Goal: Information Seeking & Learning: Learn about a topic

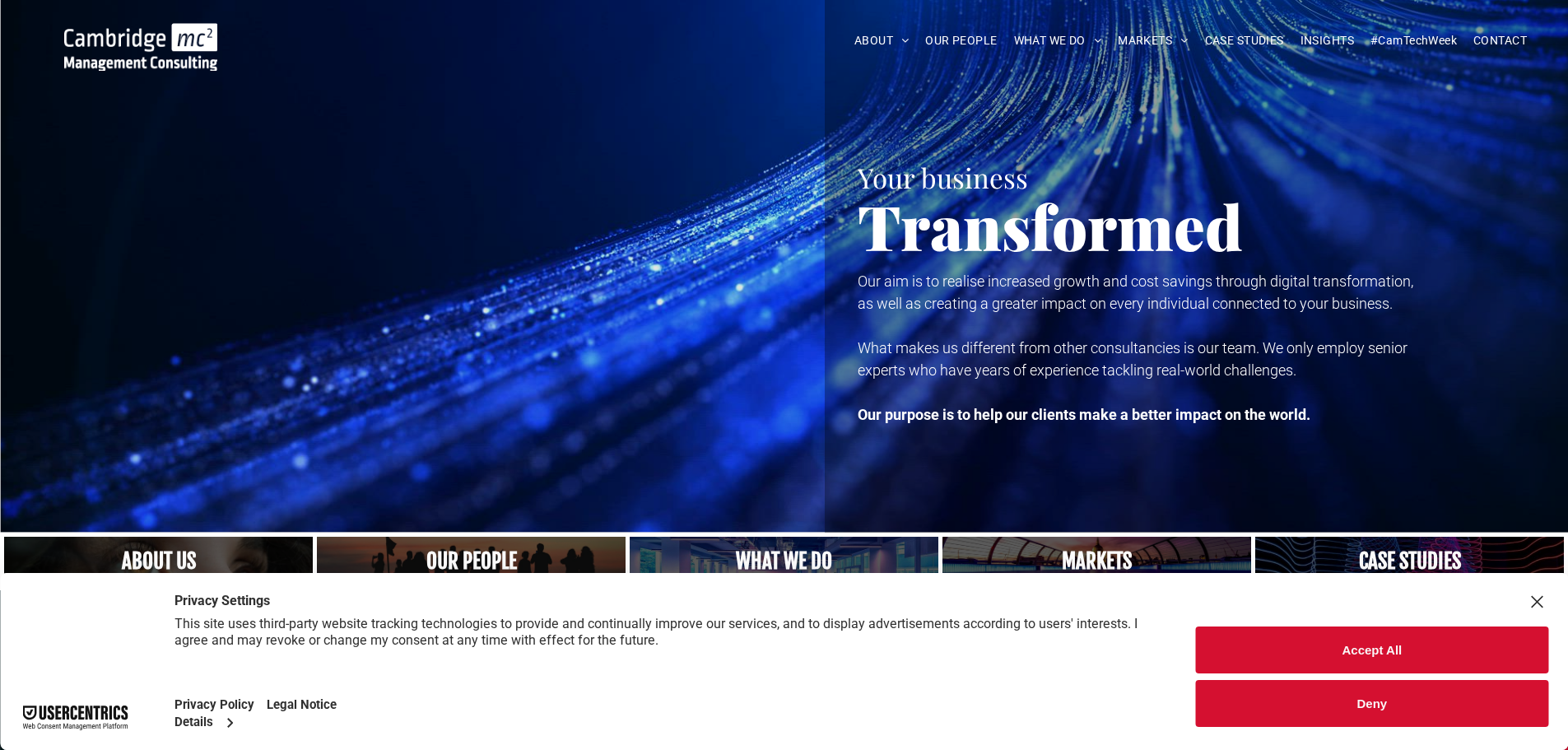
click at [443, 569] on link "A crowd in silhouette at sunset, on a rise or lookout point" at bounding box center [472, 561] width 328 height 53
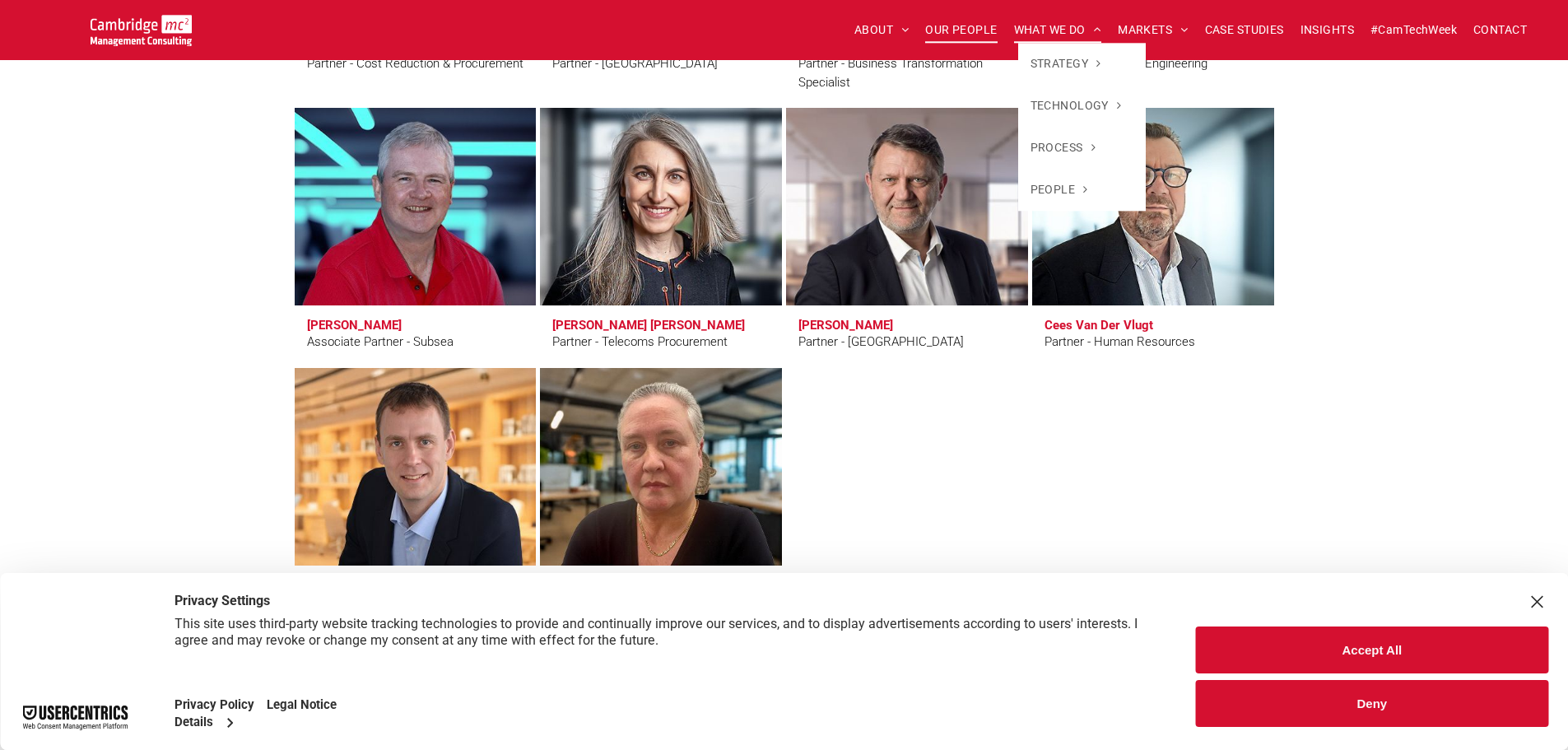
scroll to position [4529, 0]
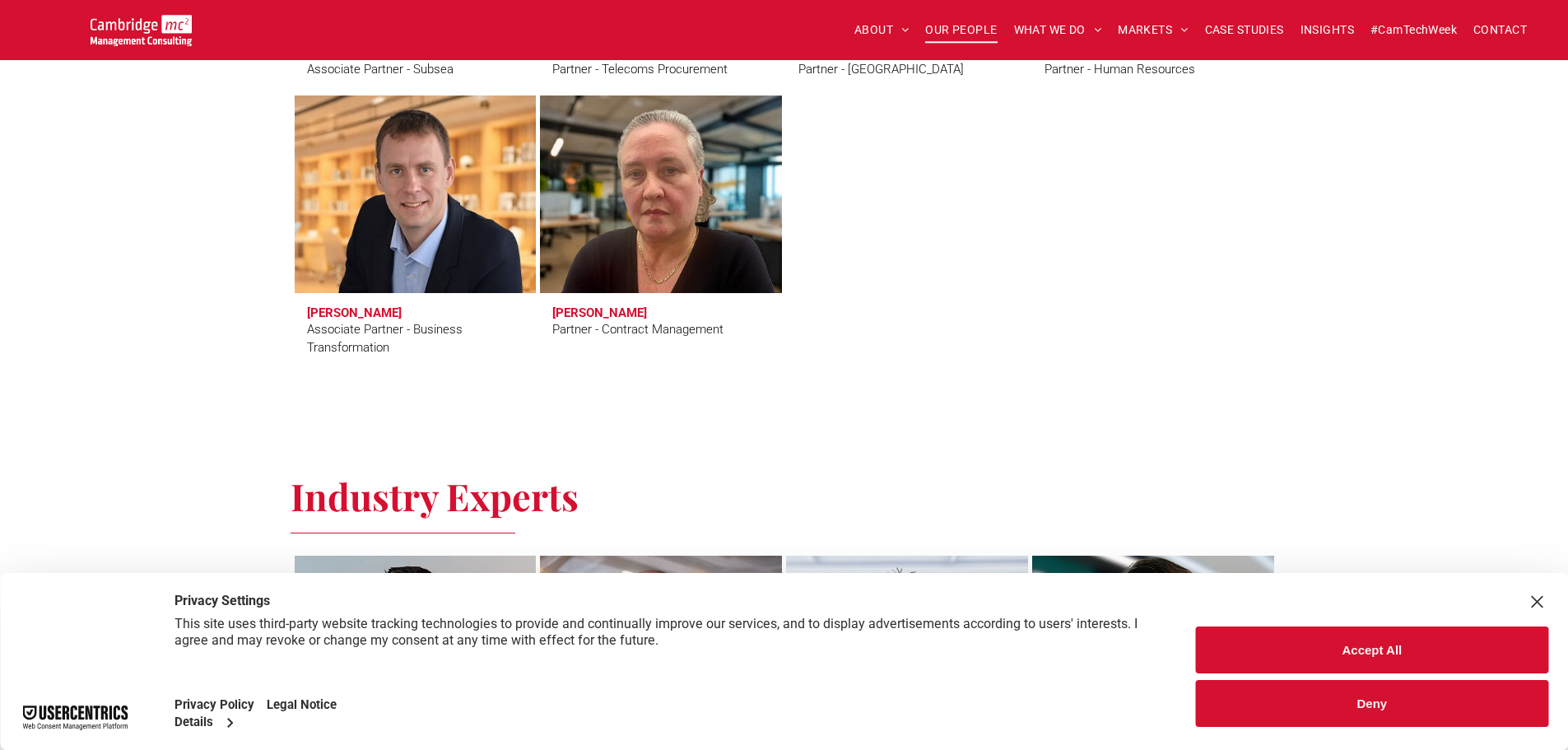
drag, startPoint x: 1367, startPoint y: 645, endPoint x: 1186, endPoint y: 464, distance: 256.0
click at [1366, 645] on button "Accept All" at bounding box center [1371, 650] width 352 height 47
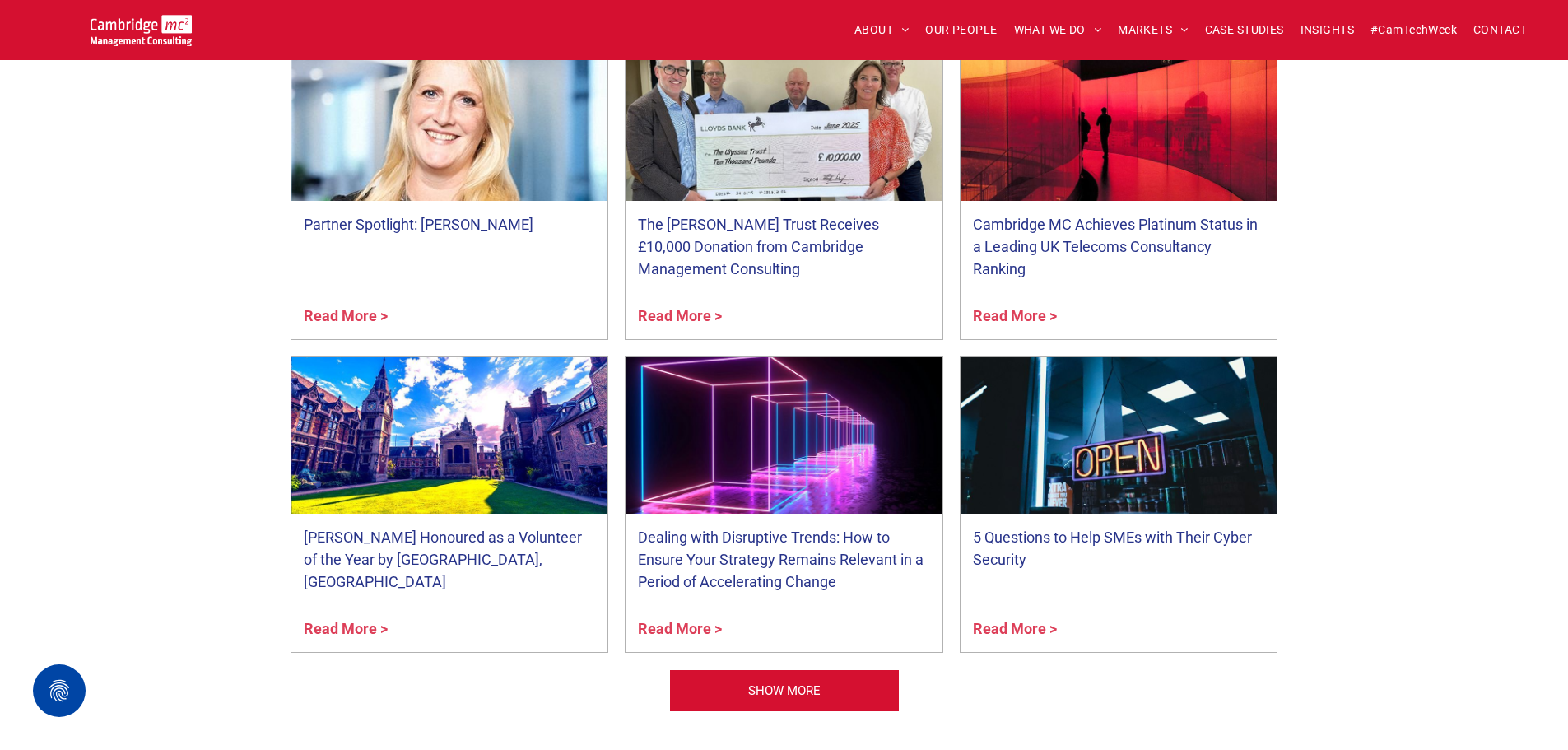
scroll to position [6424, 0]
